Goal: Task Accomplishment & Management: Manage account settings

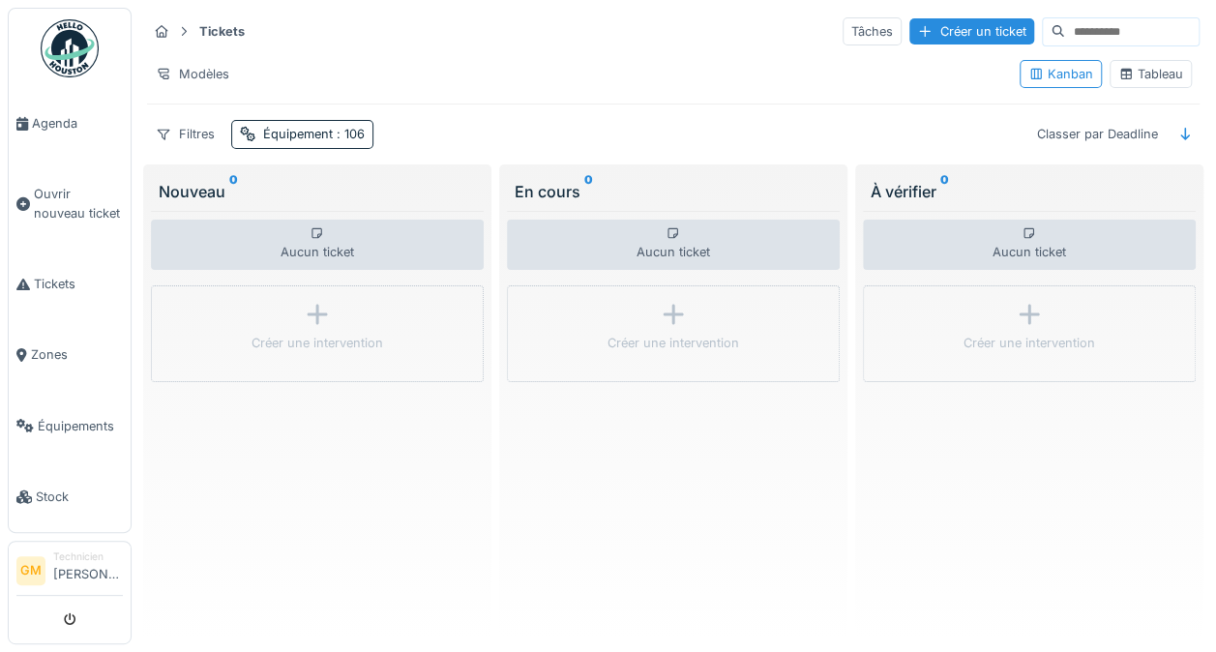
click at [299, 132] on div "Équipement : 106" at bounding box center [314, 134] width 102 height 18
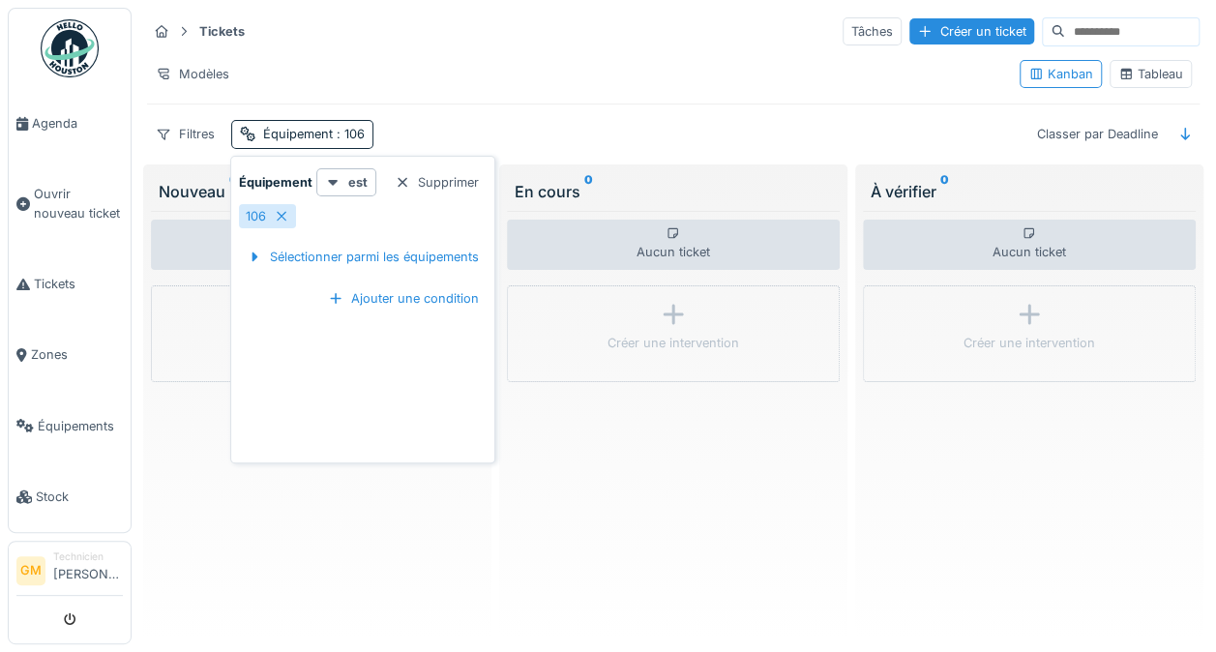
click at [283, 207] on div at bounding box center [281, 216] width 15 height 18
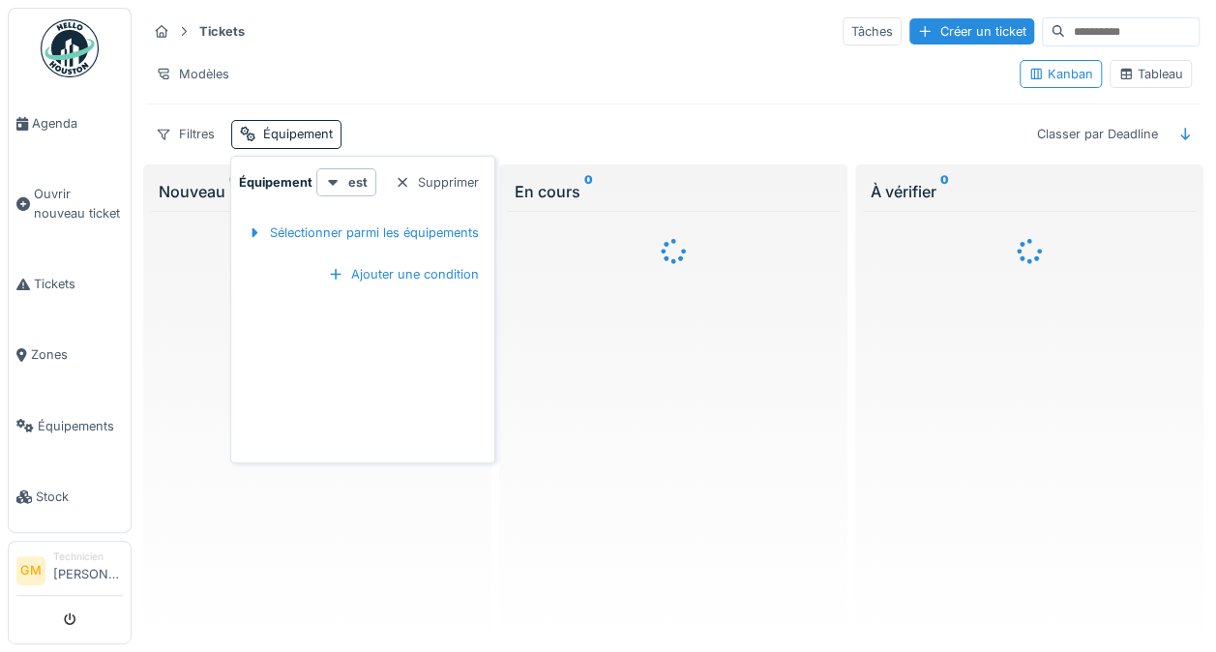
click at [296, 220] on div "Sélectionner parmi les équipements" at bounding box center [363, 233] width 248 height 26
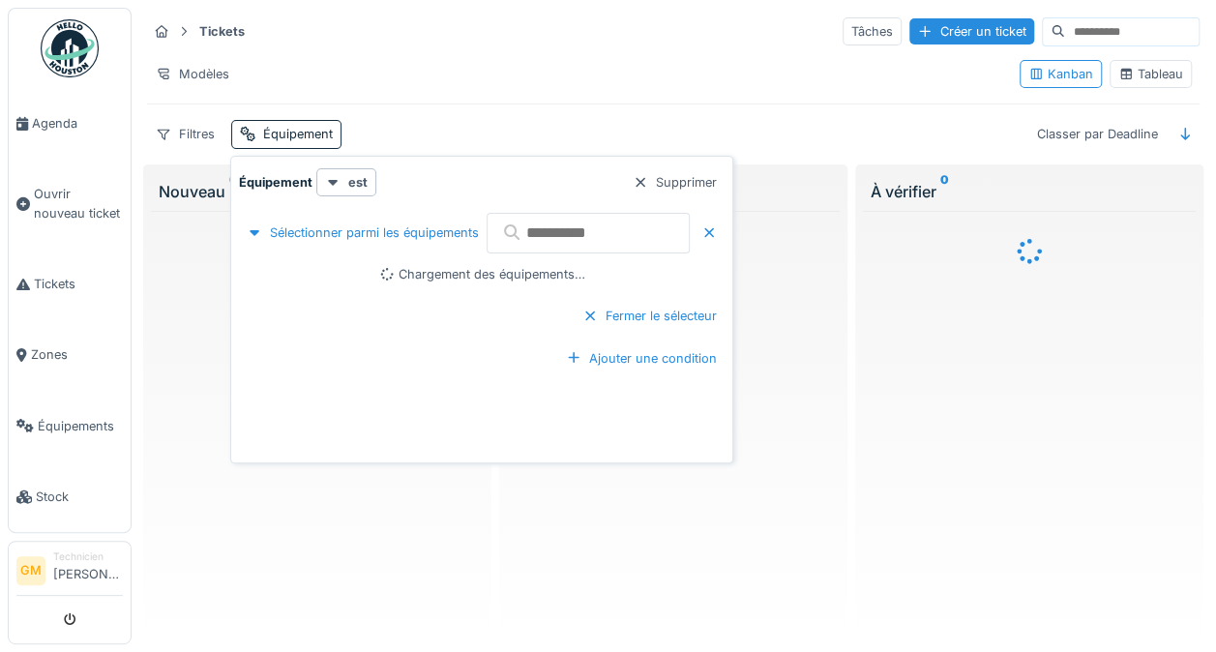
click at [528, 230] on input "text" at bounding box center [587, 233] width 203 height 41
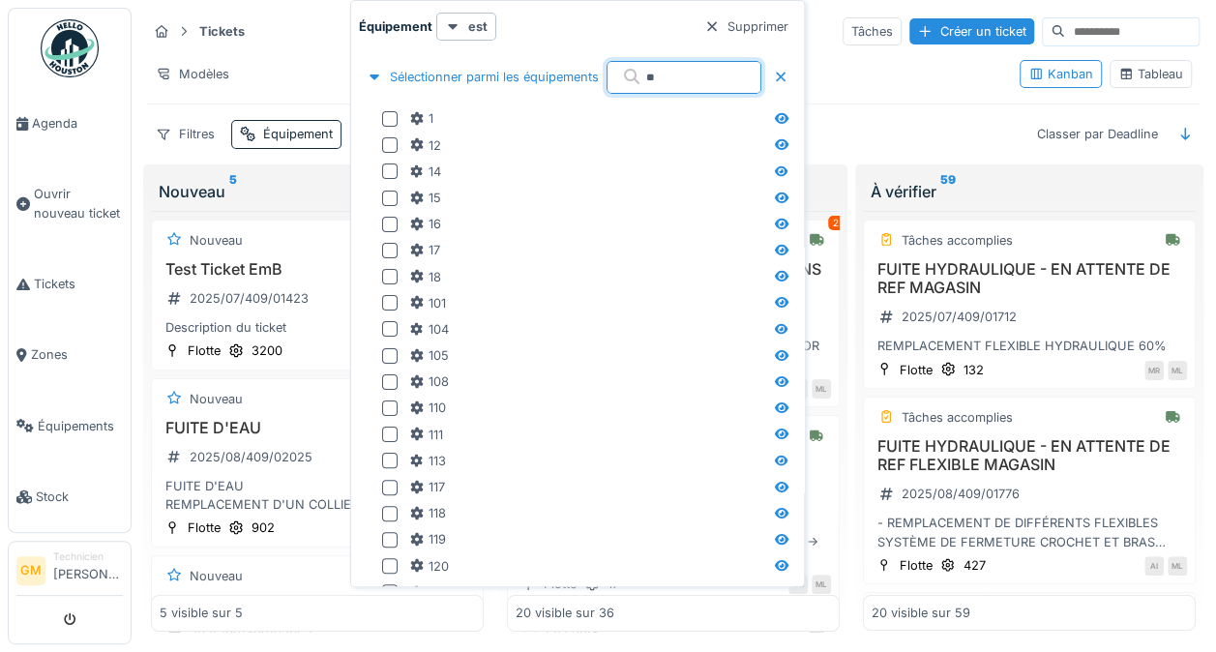
click at [382, 196] on div at bounding box center [389, 198] width 15 height 15
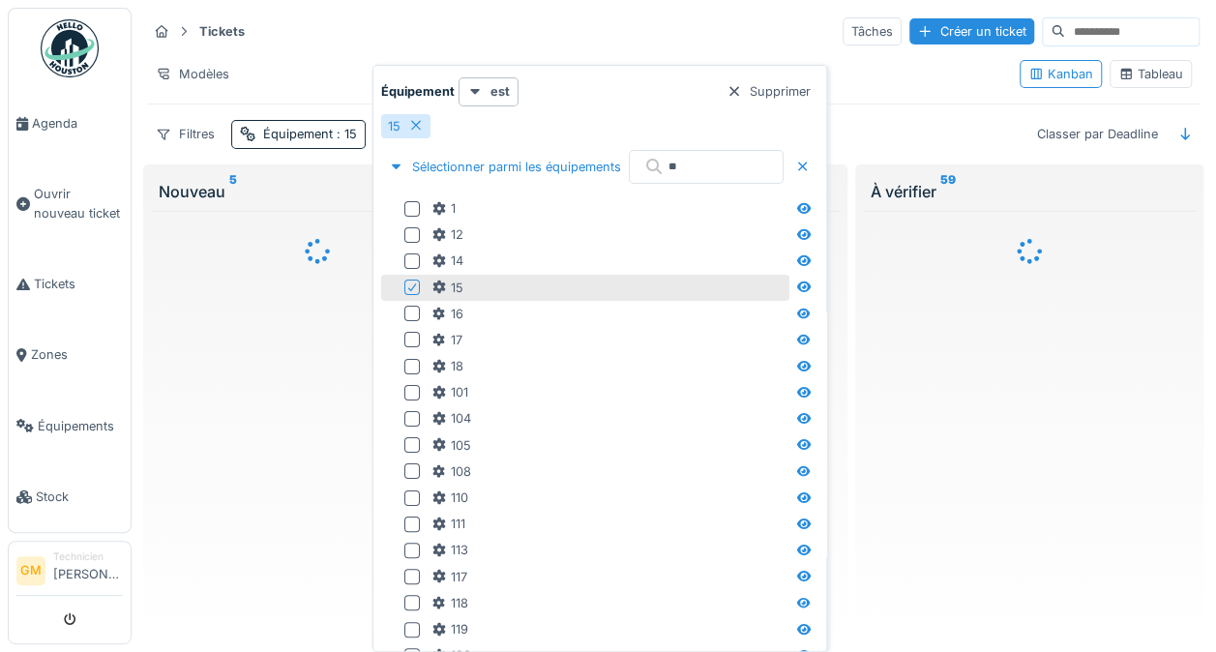
click at [412, 284] on icon at bounding box center [412, 287] width 12 height 10
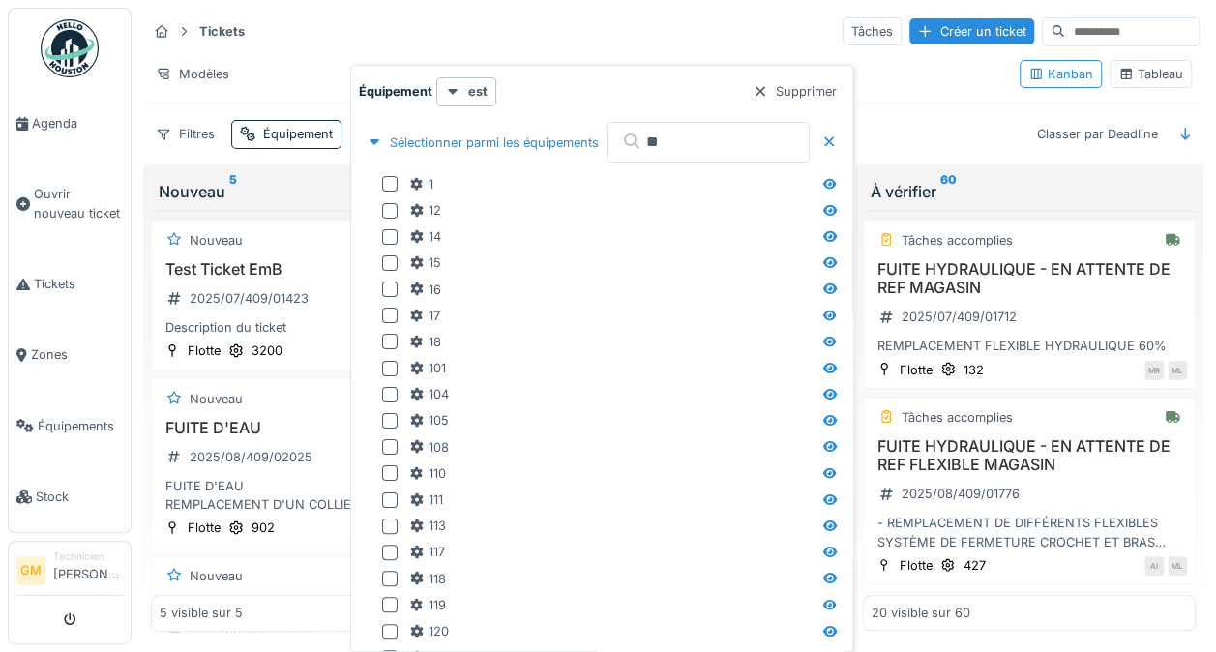
click at [706, 136] on input "**" at bounding box center [707, 142] width 203 height 41
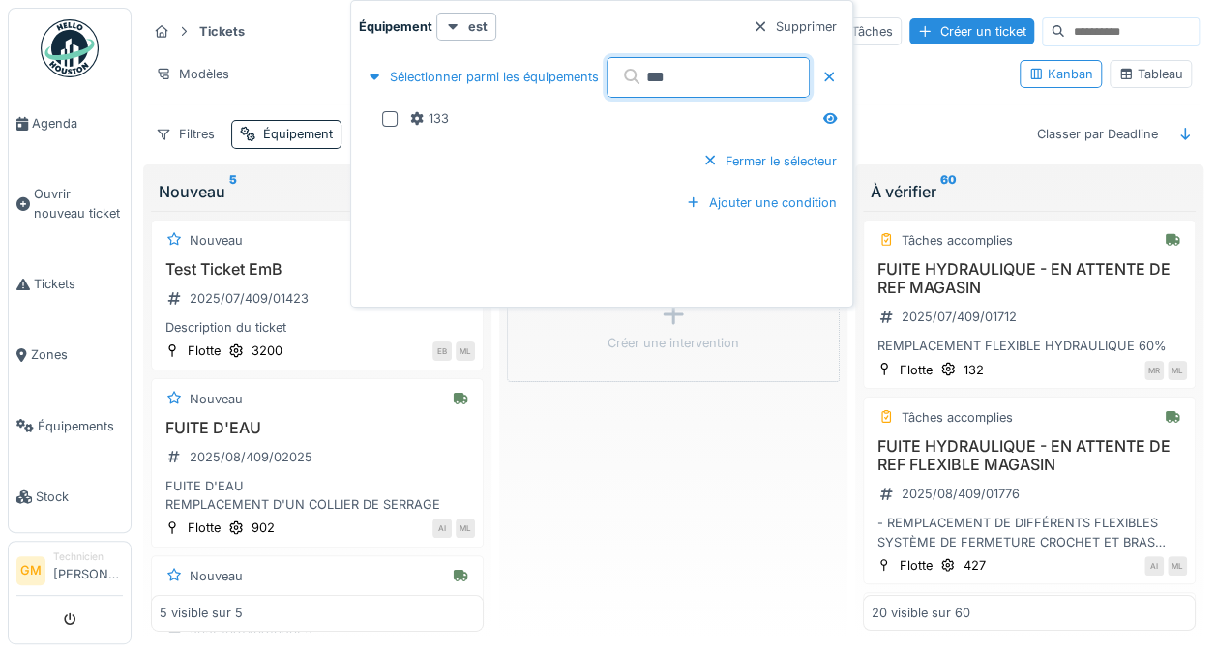
type input "***"
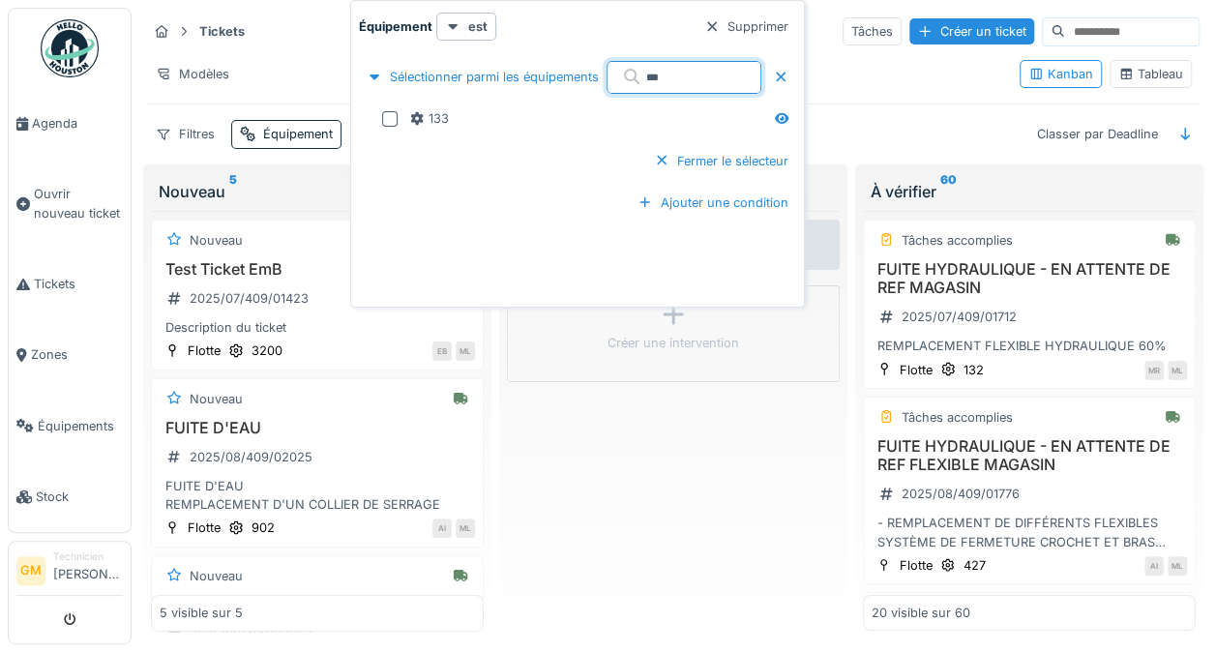
click at [389, 115] on div at bounding box center [389, 118] width 15 height 15
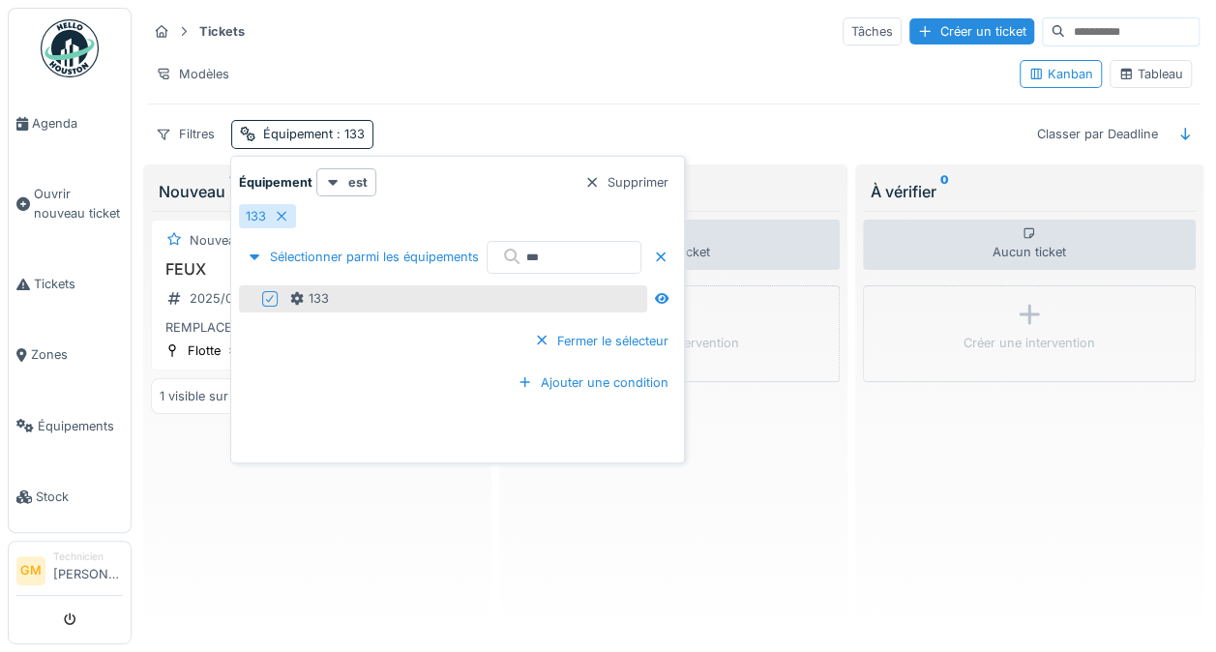
click at [589, 590] on div "Aucun ticket Créer une intervention" at bounding box center [673, 421] width 333 height 421
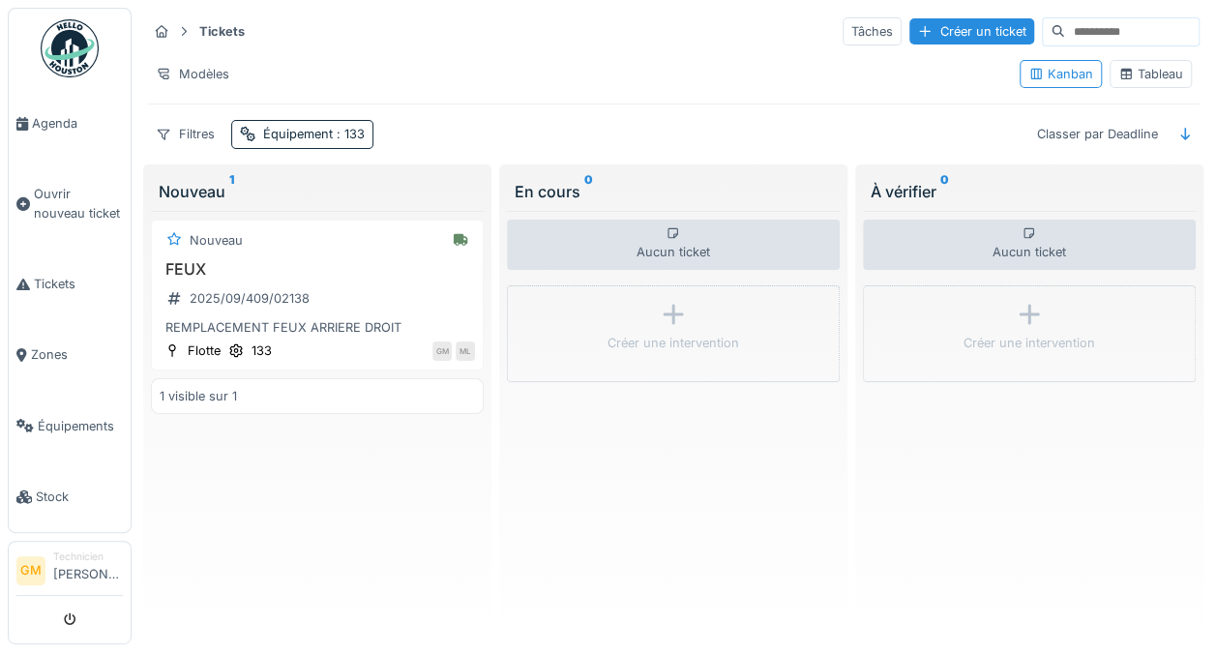
click at [311, 296] on div "2025/09/409/02138" at bounding box center [238, 298] width 157 height 24
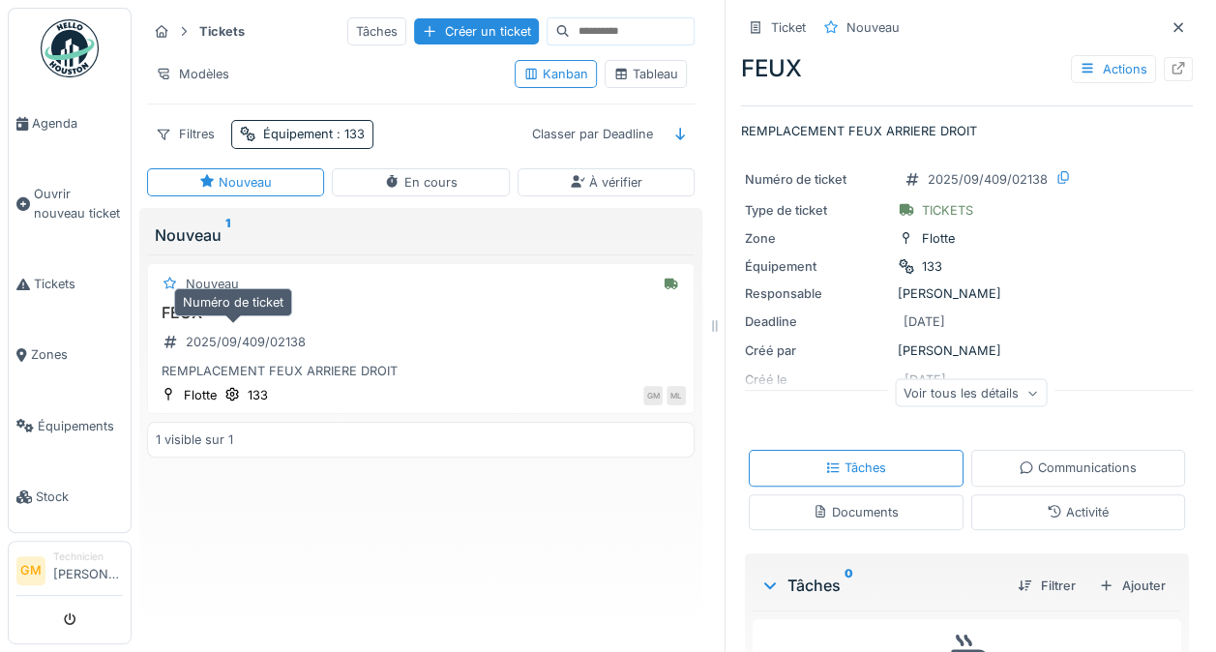
click at [1170, 63] on icon at bounding box center [1177, 68] width 15 height 13
click at [80, 43] on img at bounding box center [70, 48] width 58 height 58
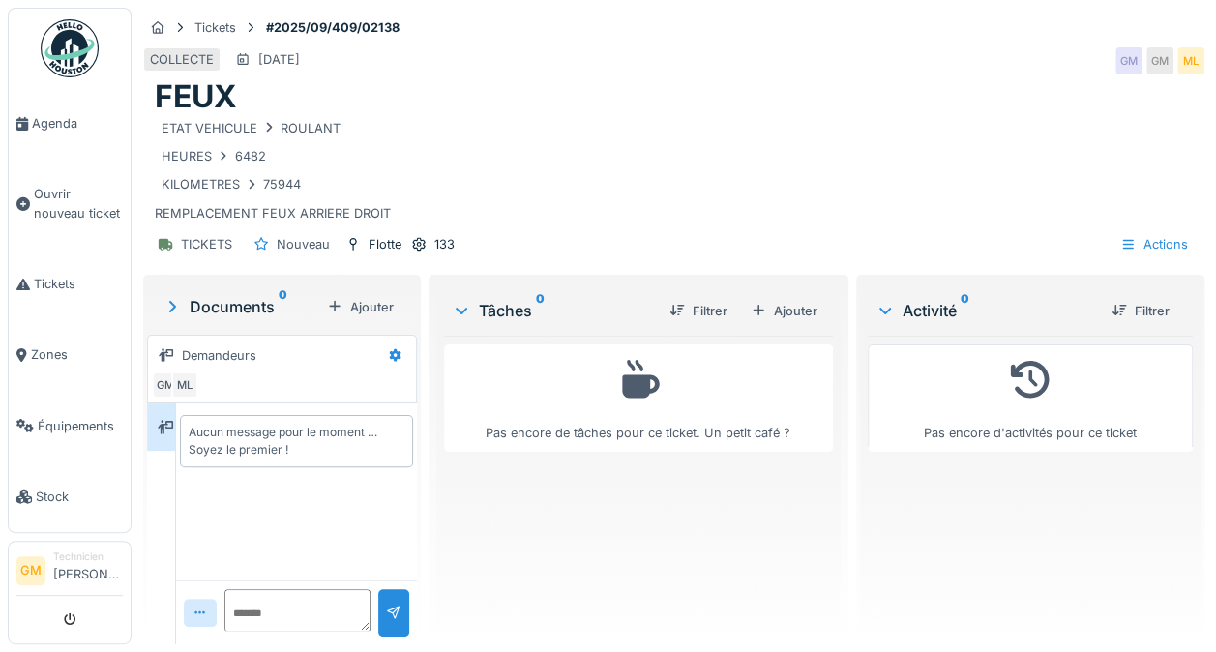
click at [217, 152] on icon at bounding box center [223, 156] width 15 height 13
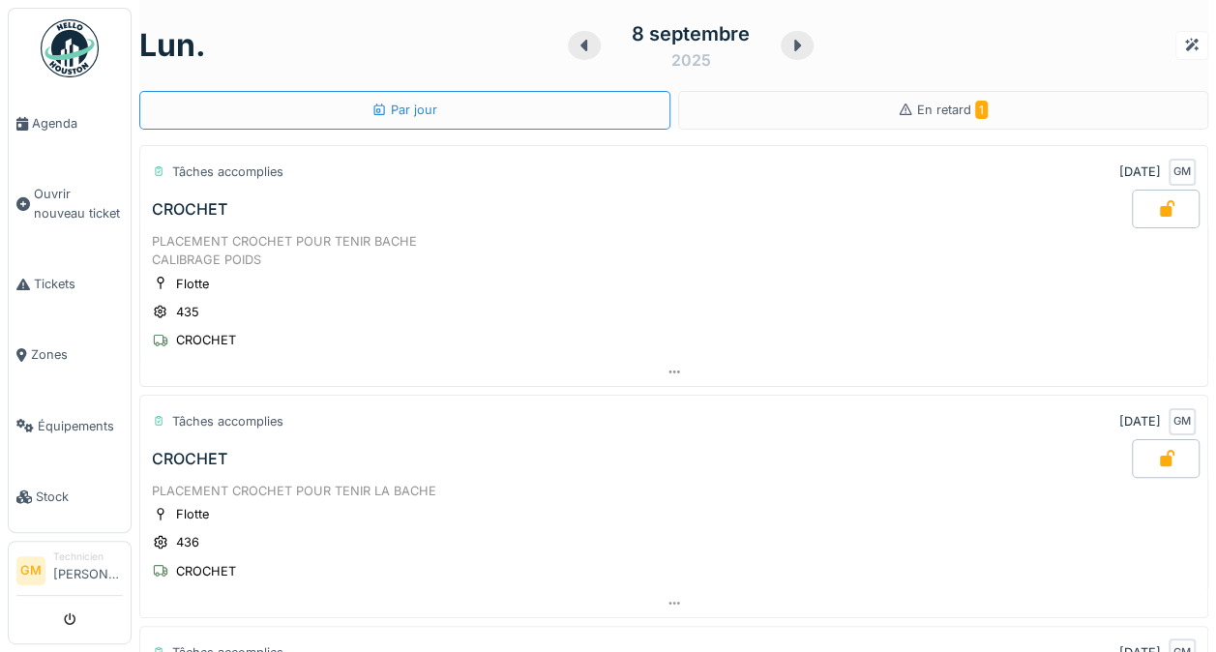
click at [1120, 106] on div "En retard 1" at bounding box center [943, 110] width 531 height 39
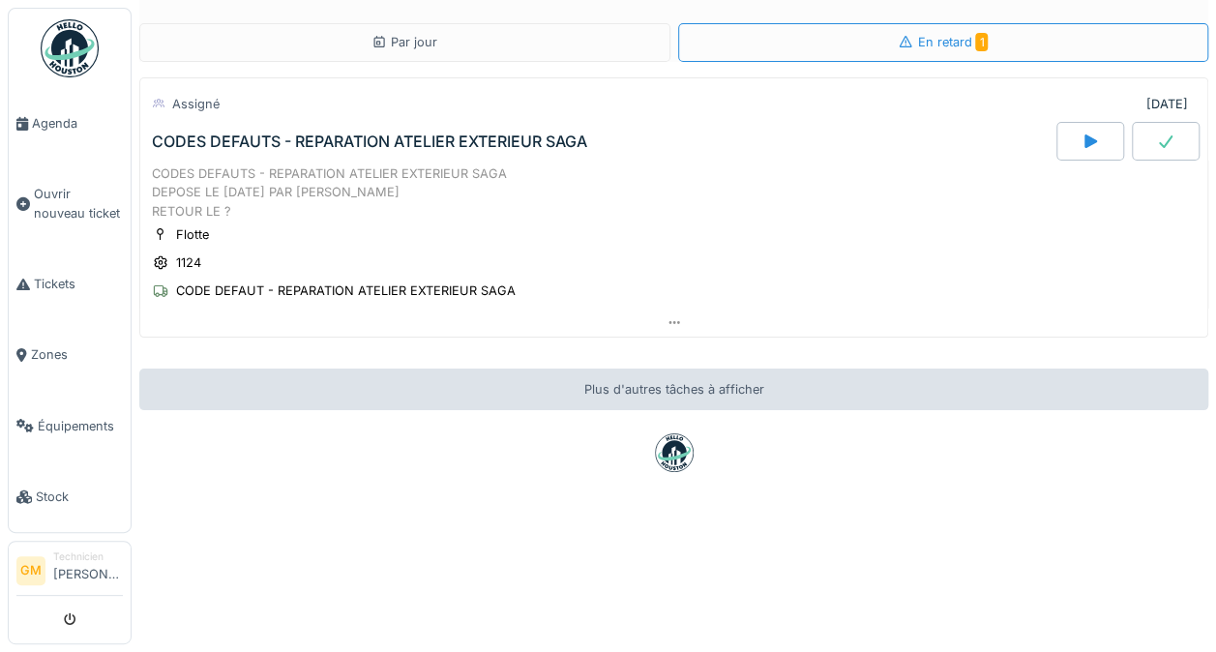
click at [1150, 133] on div at bounding box center [1165, 141] width 68 height 39
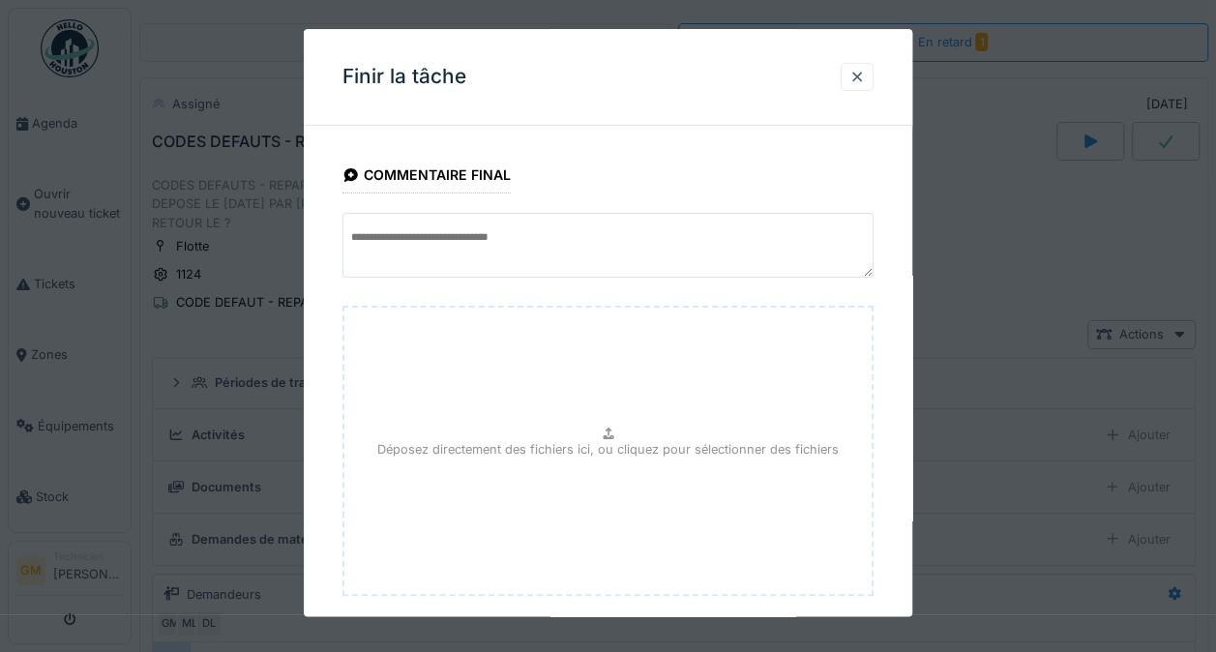
scroll to position [104, 0]
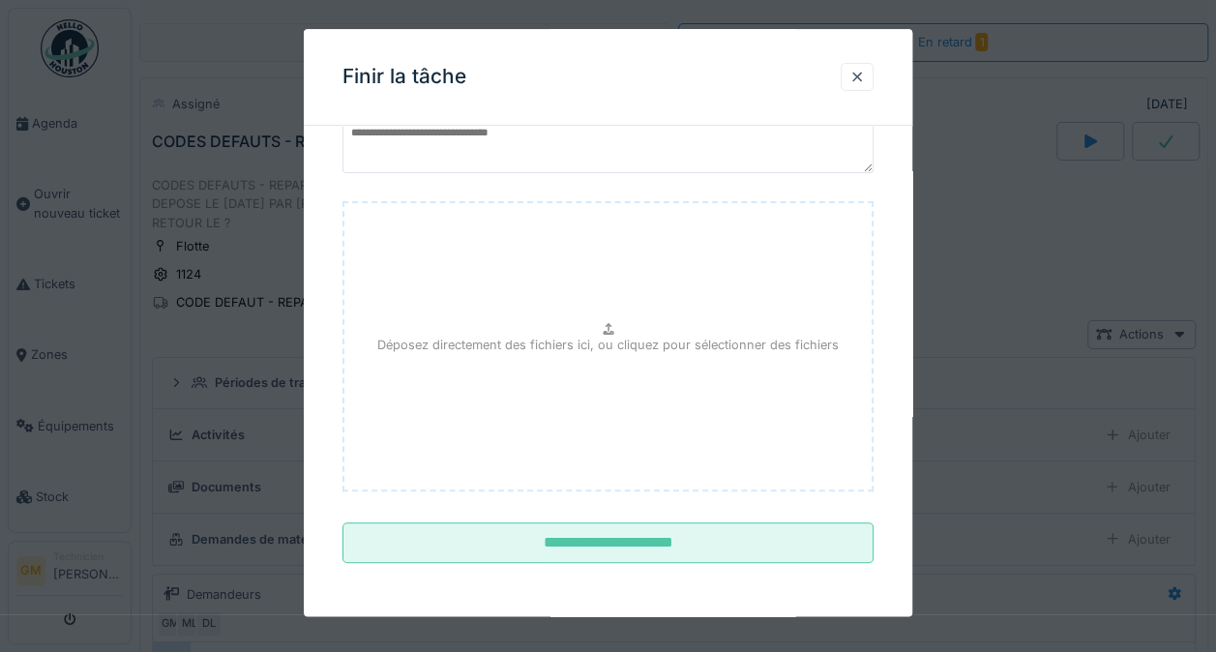
click at [769, 552] on input "**********" at bounding box center [607, 543] width 531 height 41
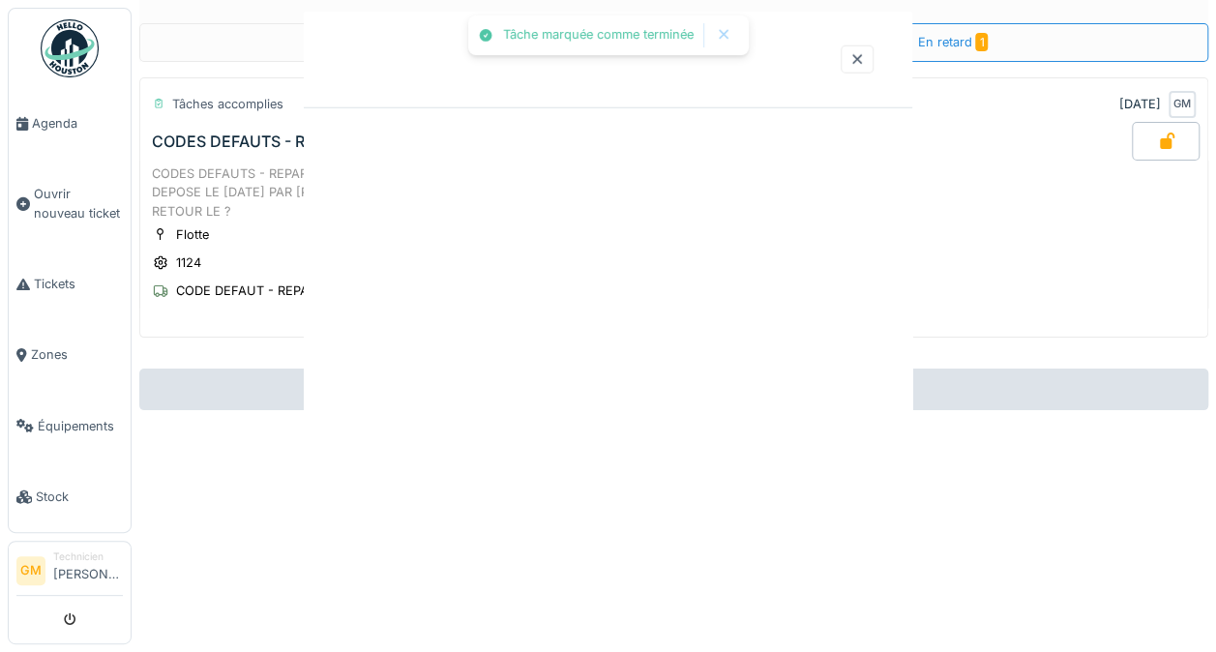
scroll to position [0, 0]
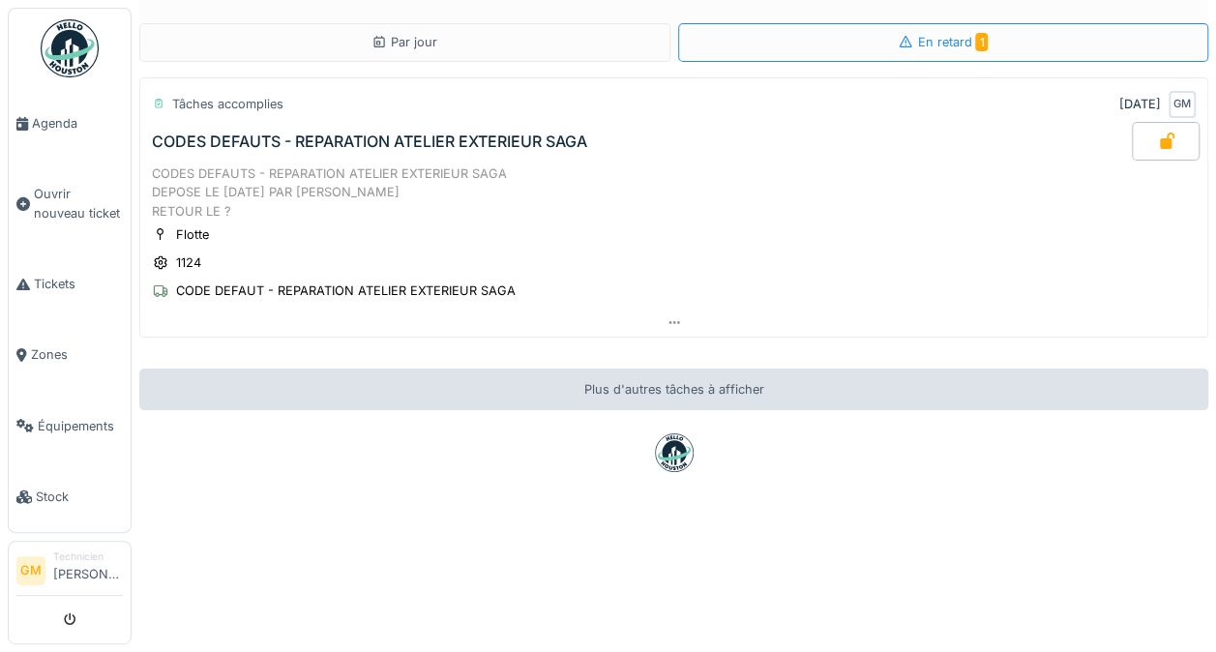
click at [45, 257] on link "Tickets" at bounding box center [70, 284] width 122 height 71
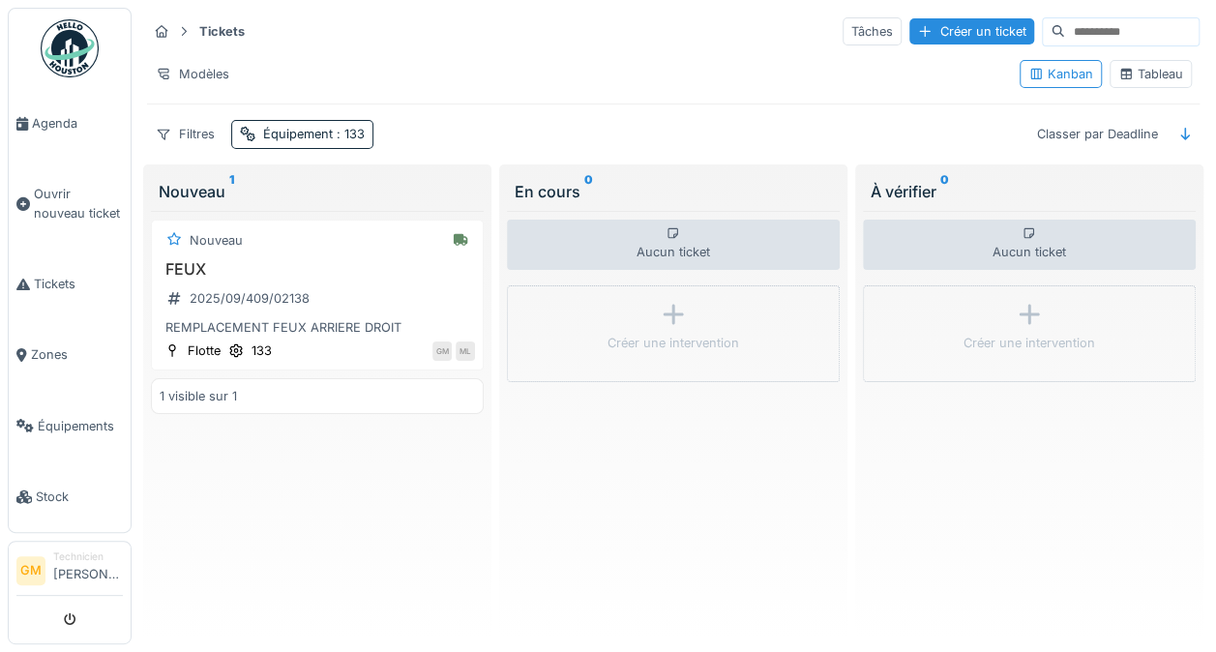
click at [220, 299] on div "2025/09/409/02138" at bounding box center [250, 298] width 120 height 18
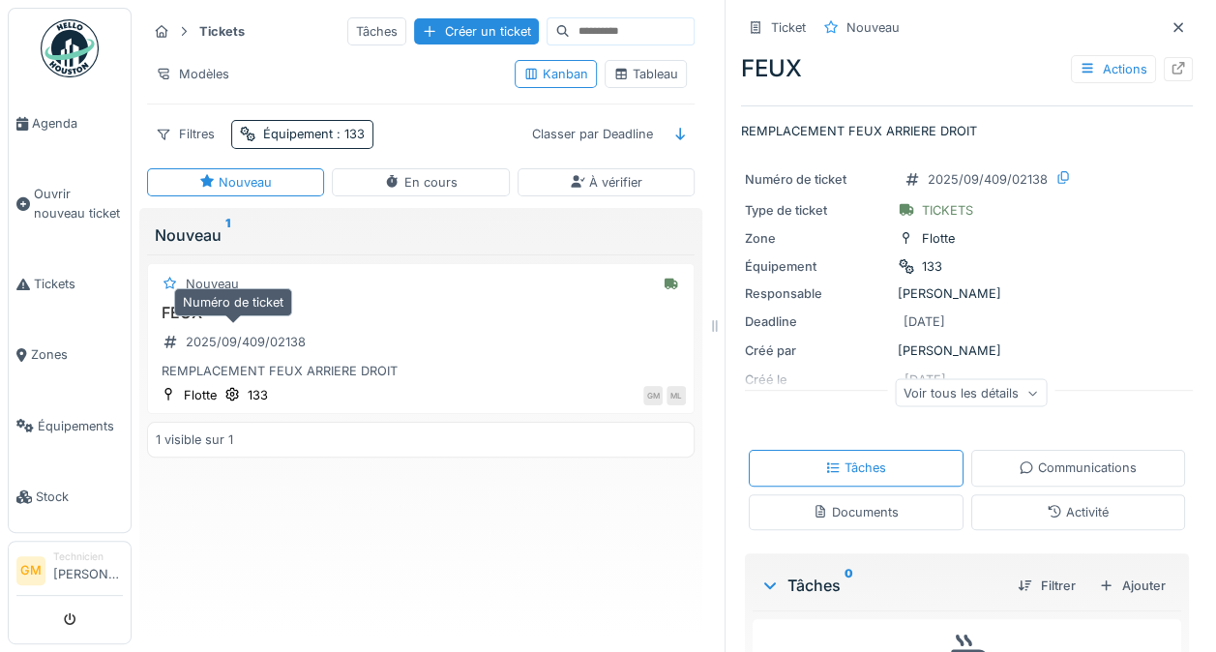
click at [425, 151] on div "Tickets Tâches Créer un ticket Modèles Kanban Tableau Filtres Équipement : 133 …" at bounding box center [420, 82] width 563 height 149
click at [445, 182] on div "En cours" at bounding box center [420, 182] width 73 height 18
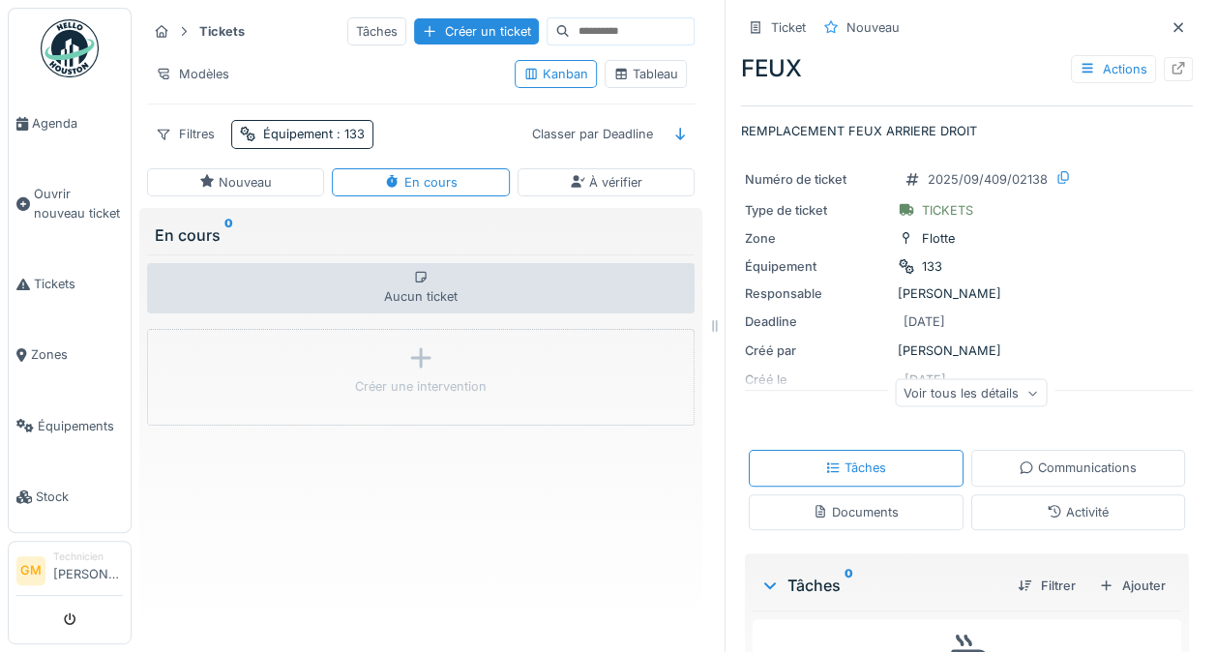
click at [203, 182] on icon at bounding box center [207, 181] width 14 height 13
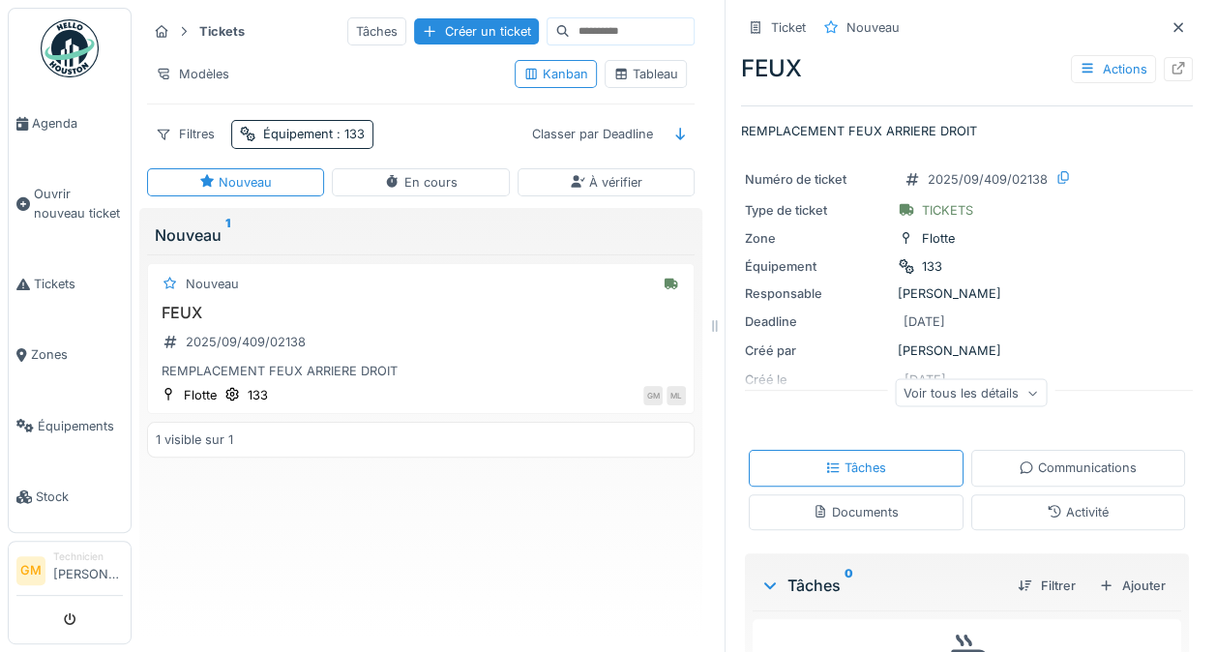
click at [1074, 42] on div "Ticket Nouveau" at bounding box center [967, 28] width 452 height 32
click at [1081, 62] on div "Actions" at bounding box center [1112, 69] width 85 height 28
click at [1075, 287] on div "Responsable Manuel Lo manto" at bounding box center [967, 293] width 444 height 18
click at [1000, 389] on div "Voir tous les détails" at bounding box center [970, 393] width 152 height 28
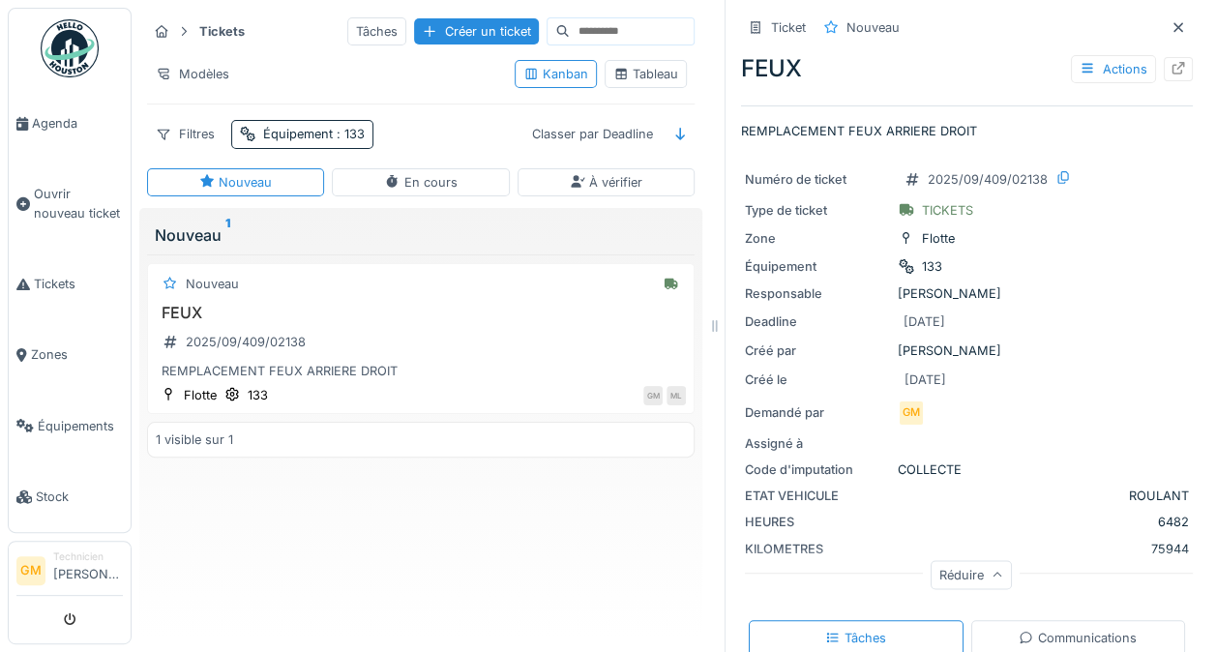
click at [56, 117] on span "Agenda" at bounding box center [77, 123] width 91 height 18
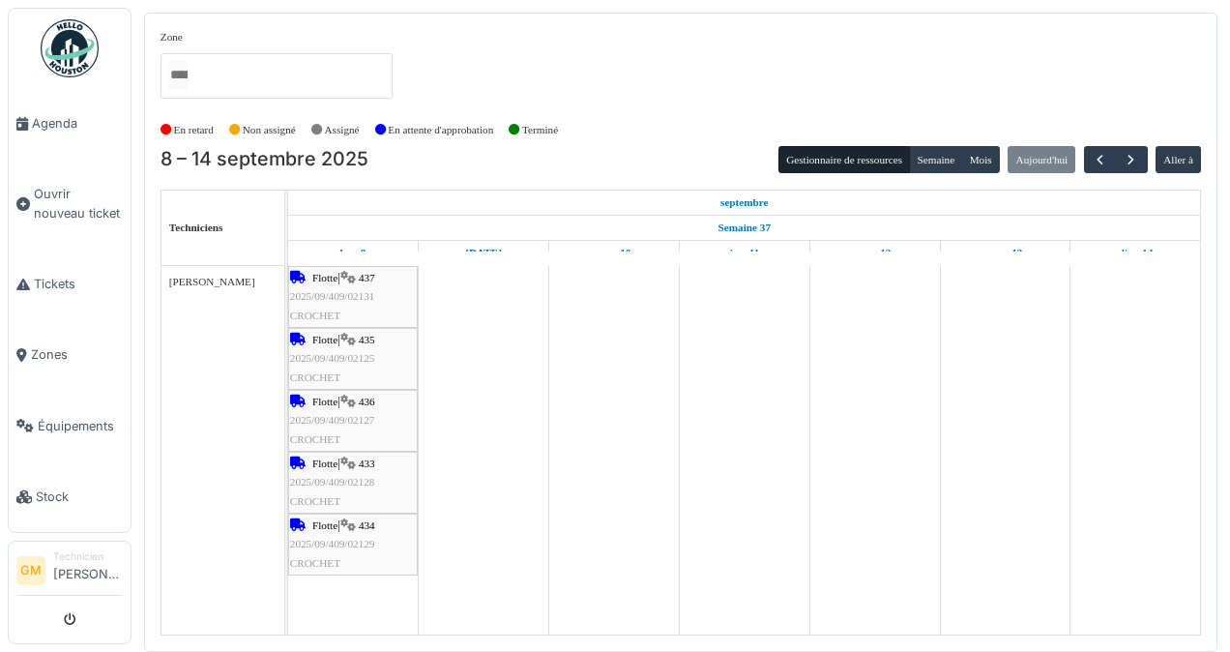
click at [44, 279] on span "Tickets" at bounding box center [78, 284] width 89 height 18
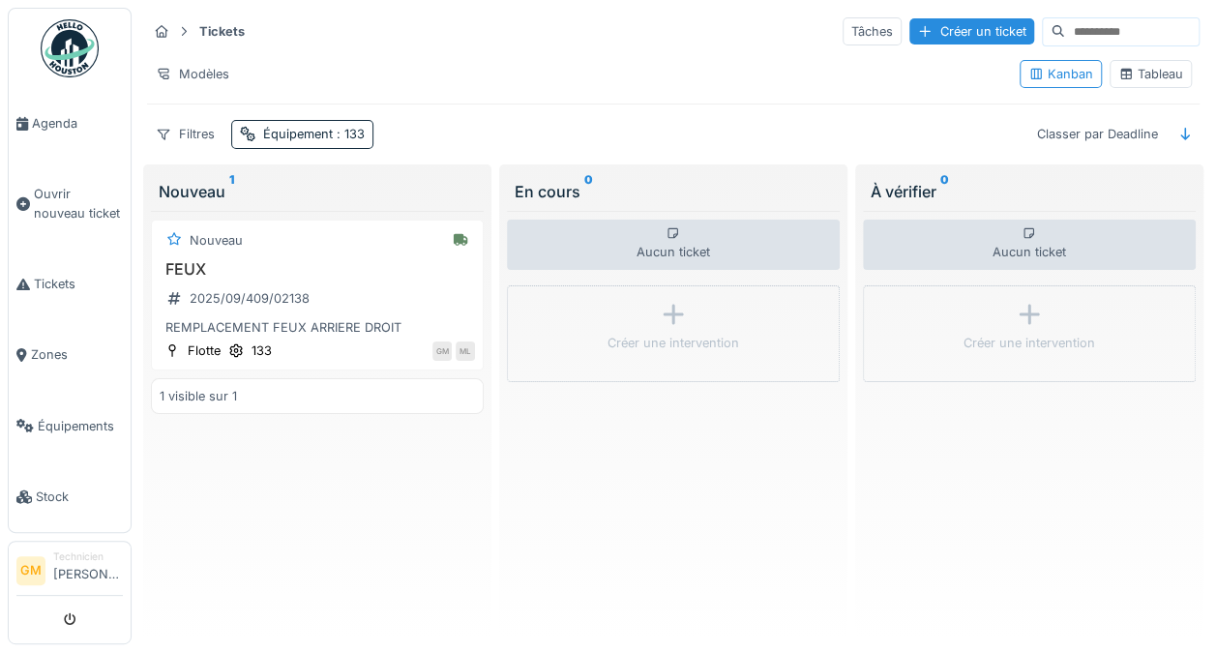
click at [241, 286] on div "2025/09/409/02138" at bounding box center [238, 298] width 157 height 24
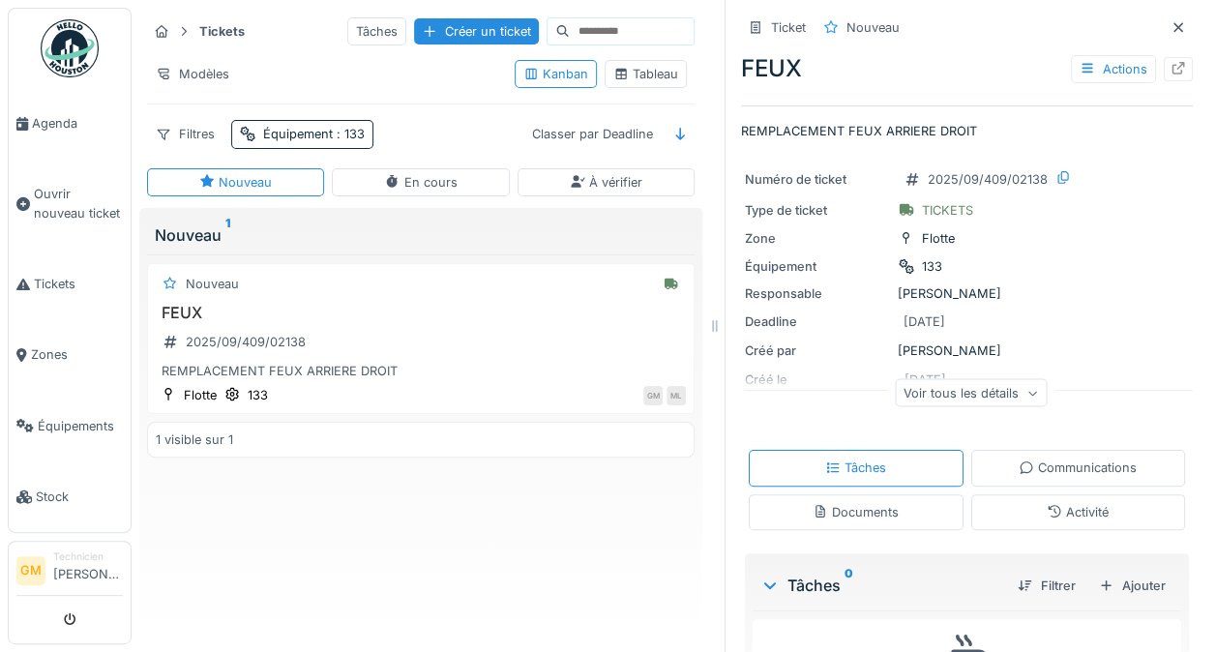
click at [1122, 72] on div "Actions" at bounding box center [1112, 69] width 85 height 28
click at [1141, 306] on div "Numéro de ticket 2025/09/409/02138 Type de ticket TICKETS Zone Flotte Équipemen…" at bounding box center [967, 291] width 452 height 271
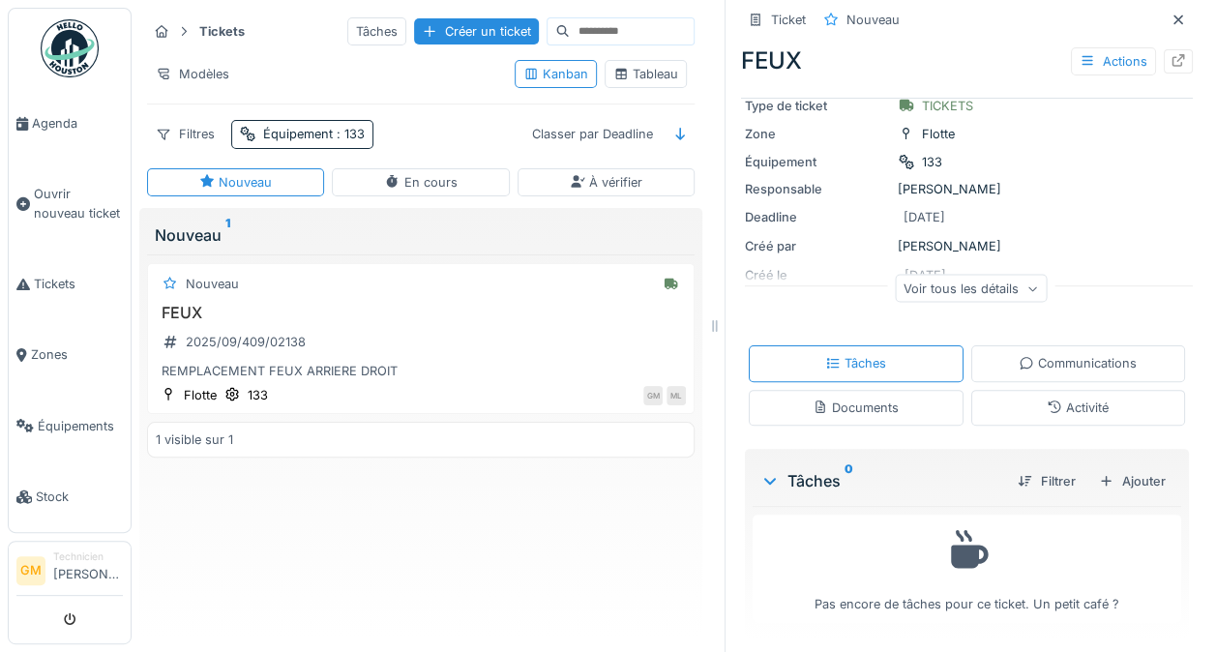
click at [1126, 479] on div "Ajouter" at bounding box center [1132, 481] width 82 height 26
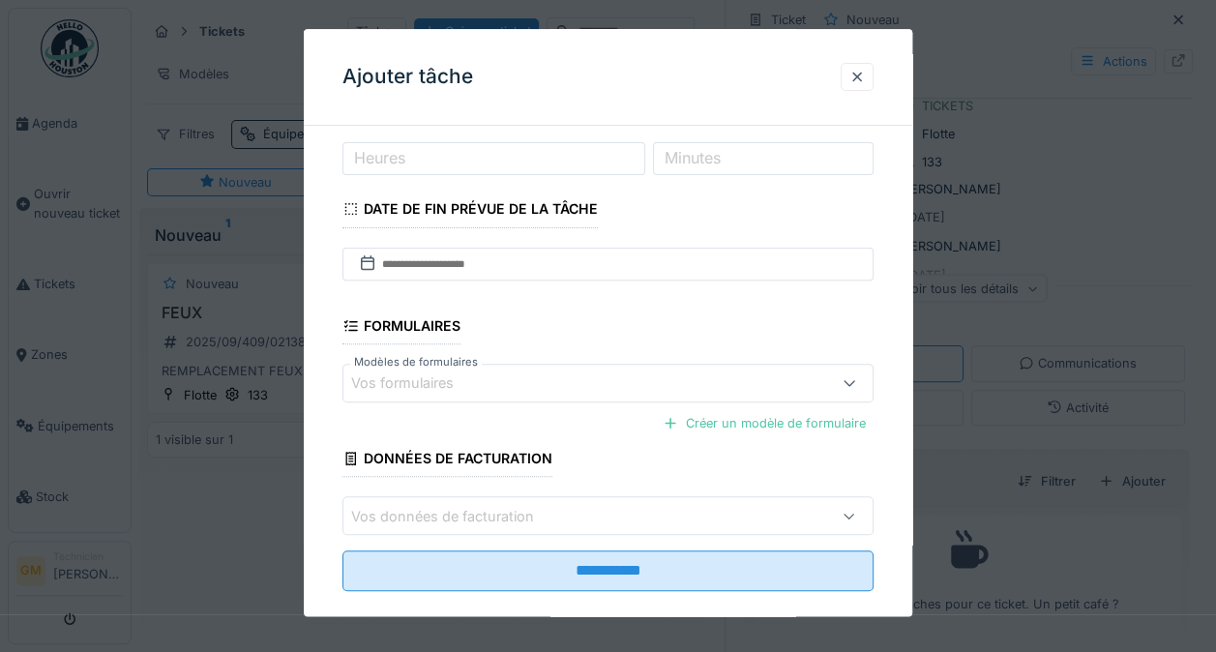
scroll to position [254, 0]
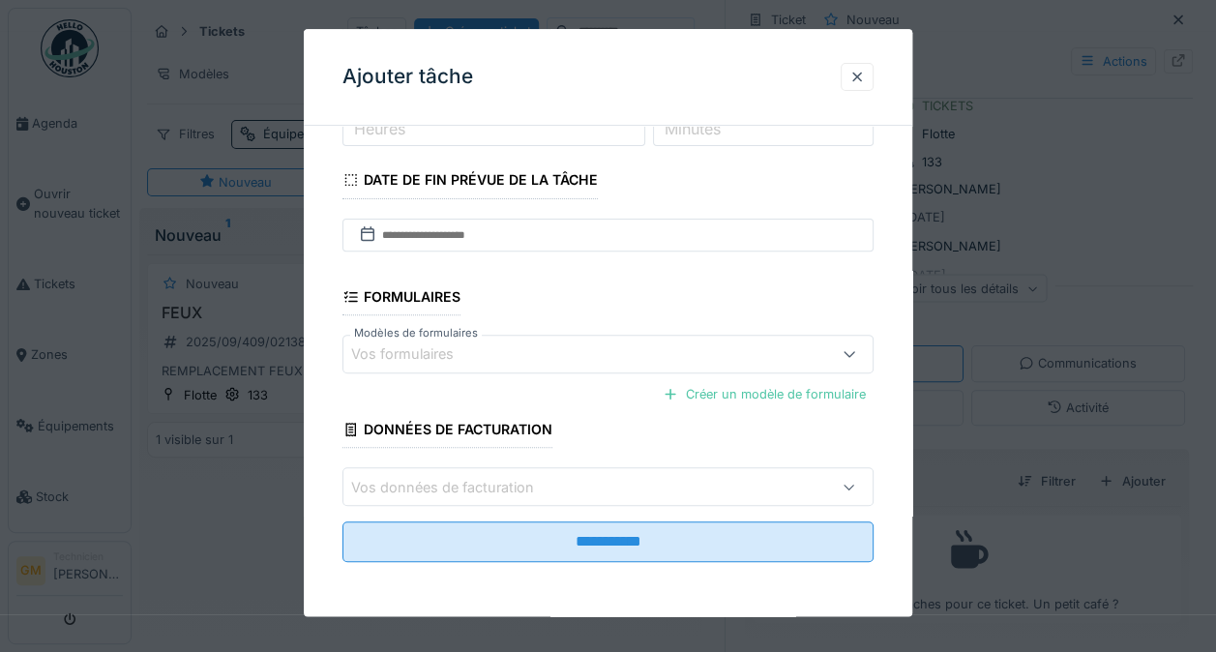
click at [731, 542] on input "**********" at bounding box center [607, 542] width 531 height 41
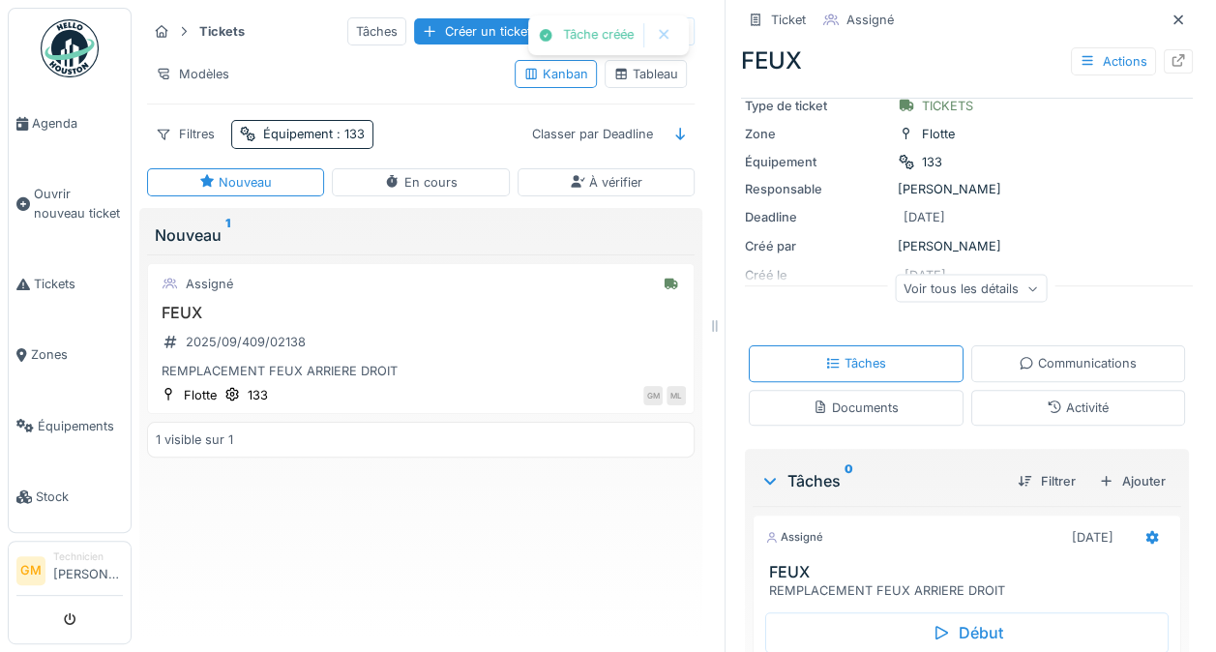
scroll to position [240, 0]
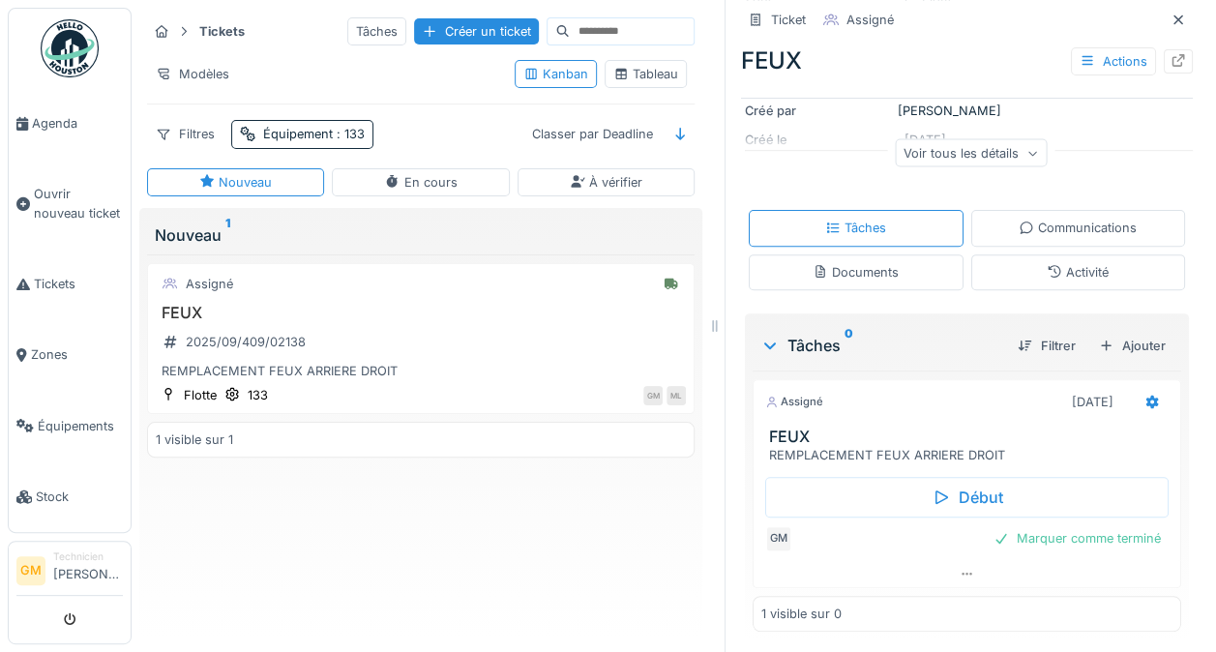
click at [1102, 544] on div "Marquer comme terminé" at bounding box center [1076, 538] width 183 height 26
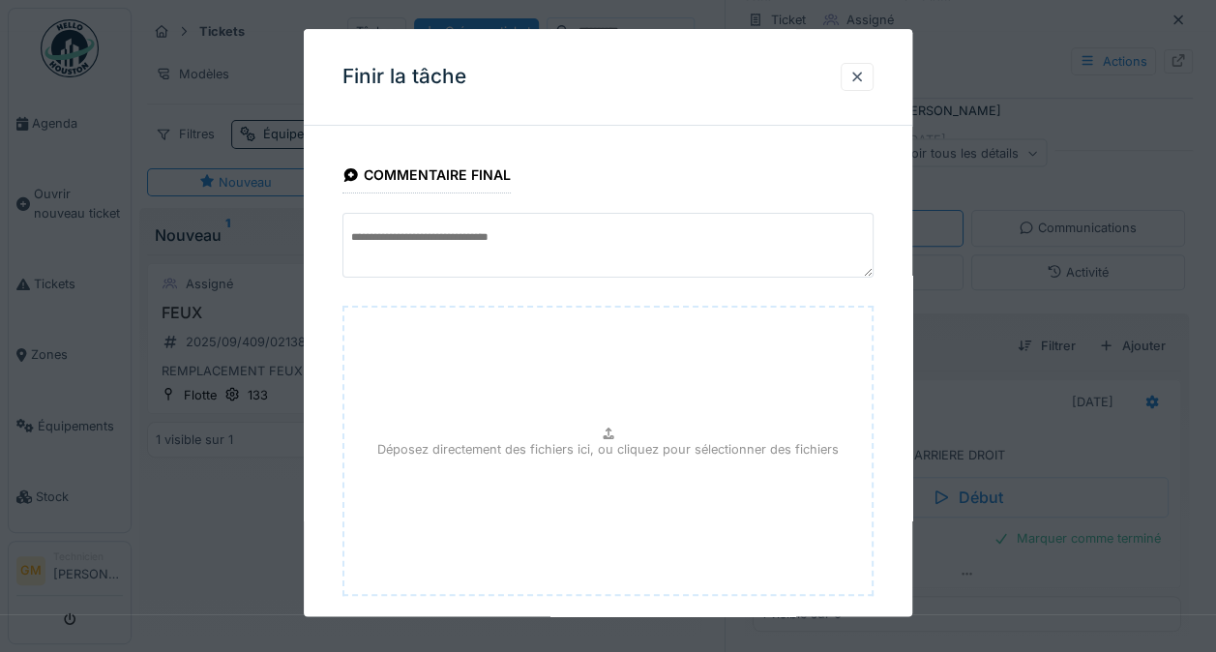
scroll to position [104, 0]
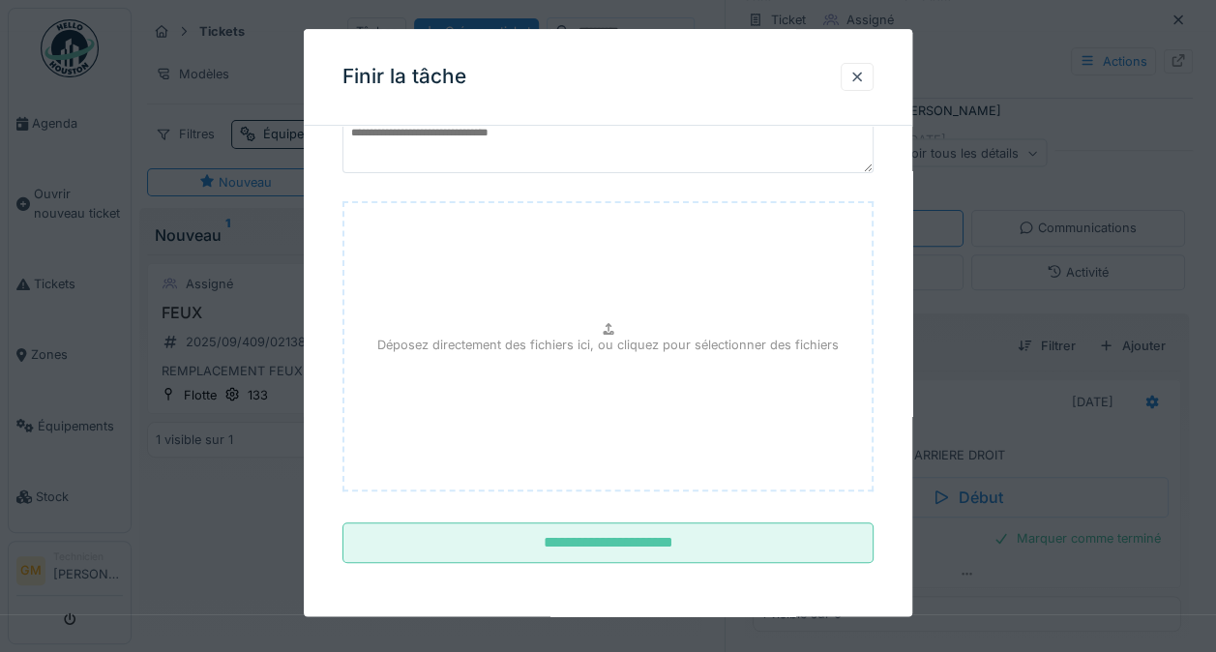
click at [796, 532] on input "**********" at bounding box center [607, 543] width 531 height 41
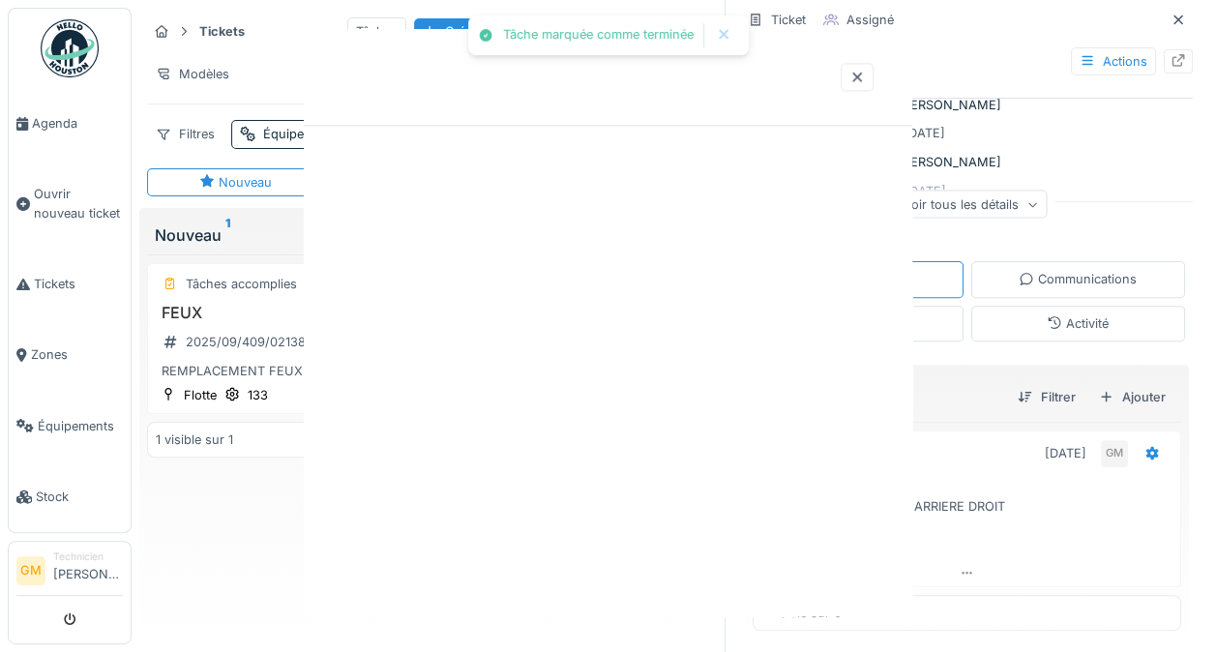
scroll to position [0, 0]
